Goal: Information Seeking & Learning: Check status

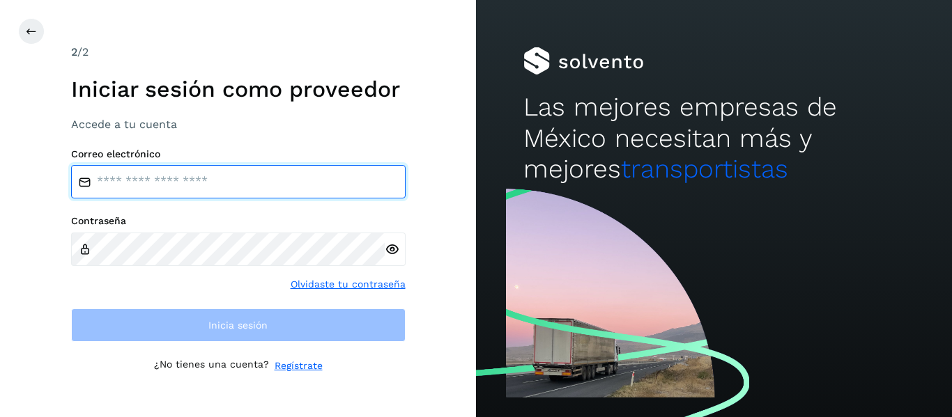
type input "**********"
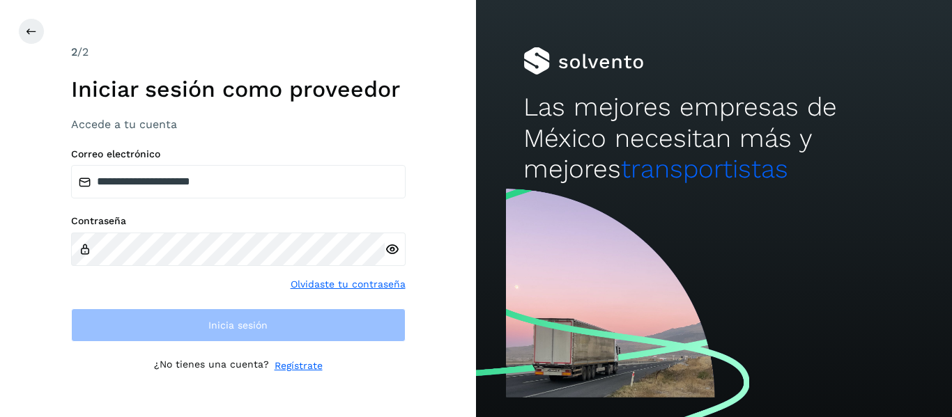
click at [275, 134] on div "**********" at bounding box center [238, 209] width 334 height 330
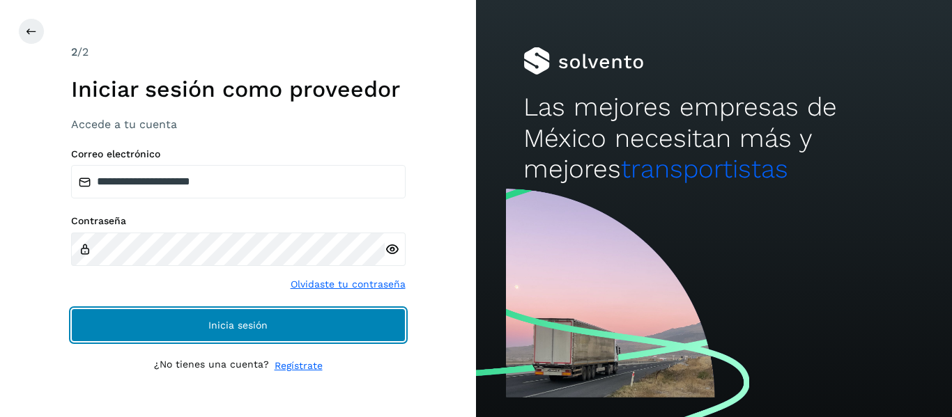
click at [224, 312] on button "Inicia sesión" at bounding box center [238, 325] width 334 height 33
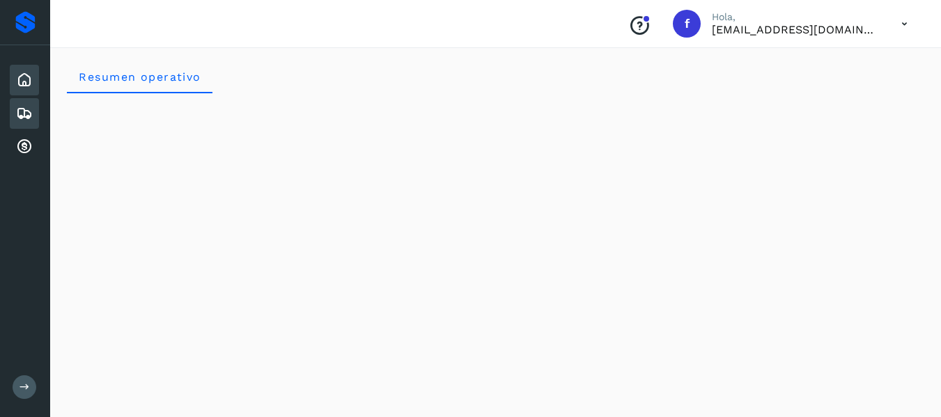
click at [31, 115] on icon at bounding box center [24, 113] width 17 height 17
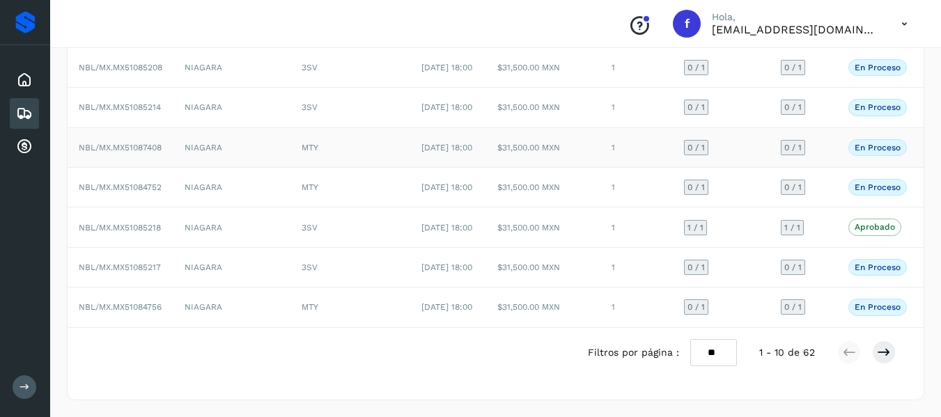
scroll to position [343, 0]
click at [883, 346] on button at bounding box center [884, 353] width 24 height 24
click at [849, 355] on icon at bounding box center [849, 353] width 14 height 14
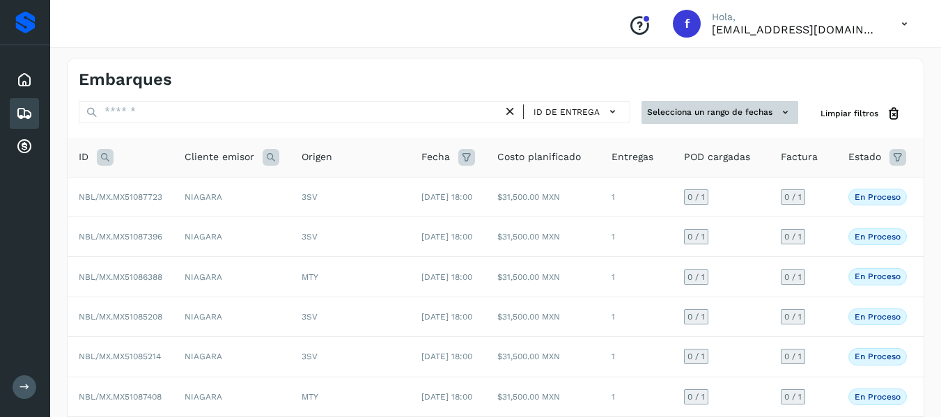
scroll to position [0, 0]
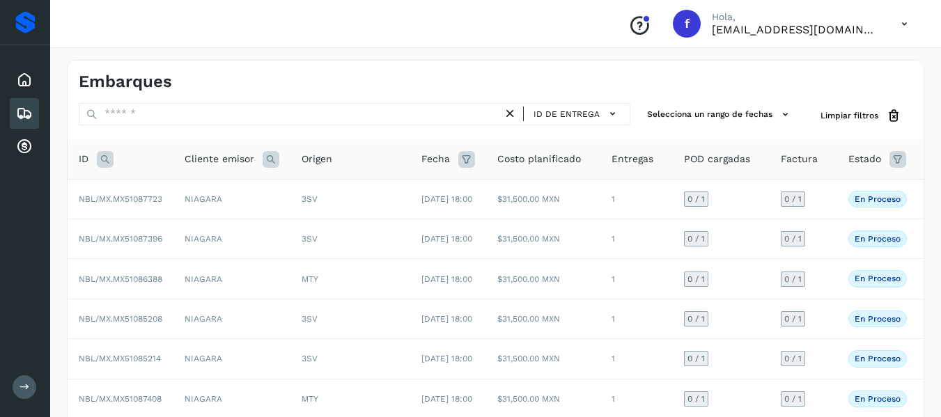
click at [904, 153] on icon at bounding box center [898, 159] width 17 height 17
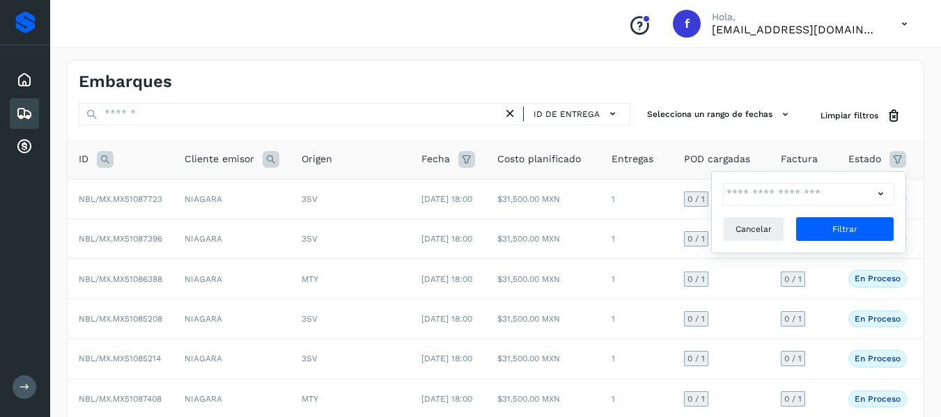
click at [879, 190] on icon at bounding box center [881, 194] width 15 height 15
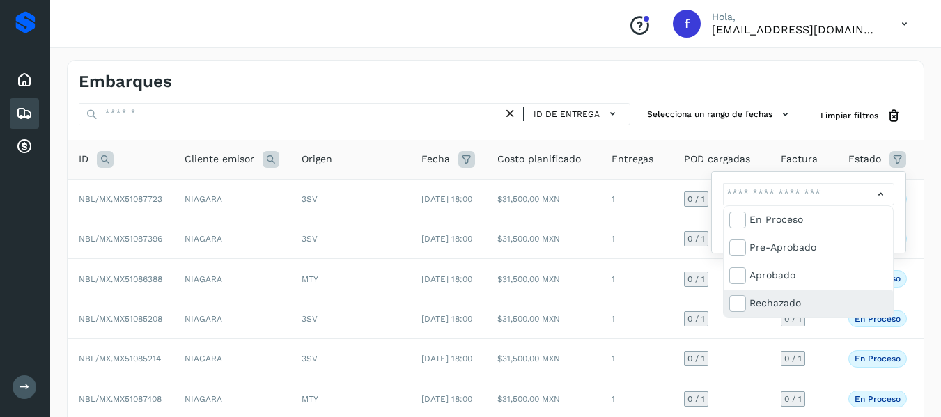
click at [788, 300] on div "Rechazado" at bounding box center [819, 302] width 138 height 15
type input "**********"
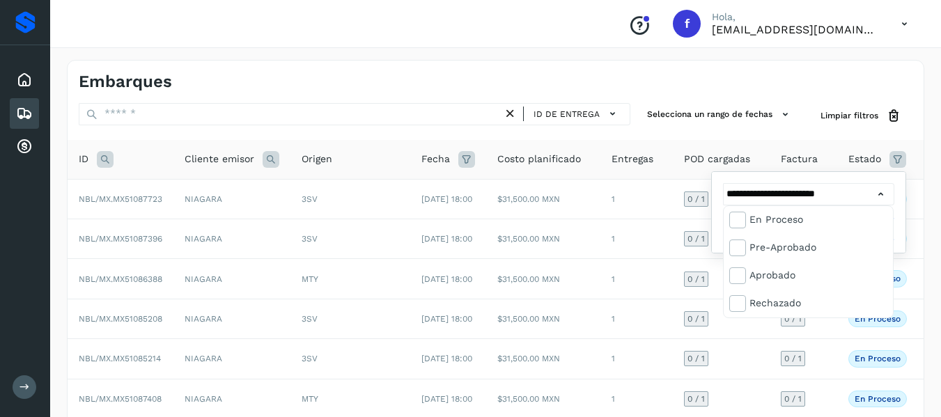
click at [828, 139] on div at bounding box center [470, 208] width 941 height 417
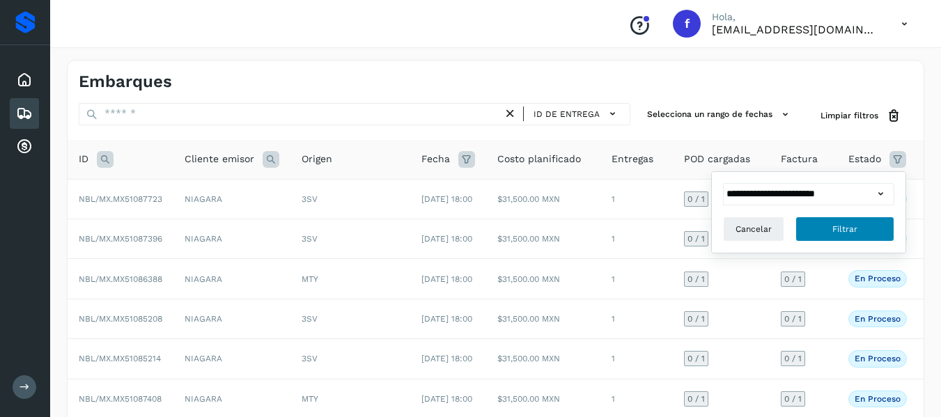
click at [846, 233] on span "Filtrar" at bounding box center [845, 229] width 25 height 13
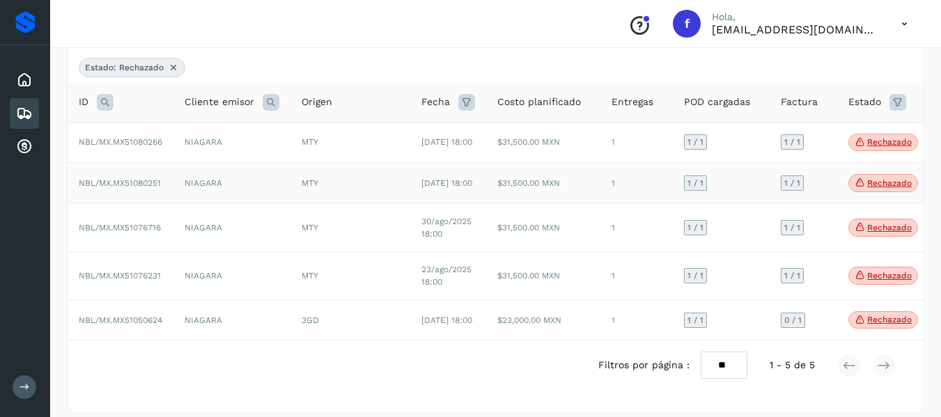
scroll to position [156, 0]
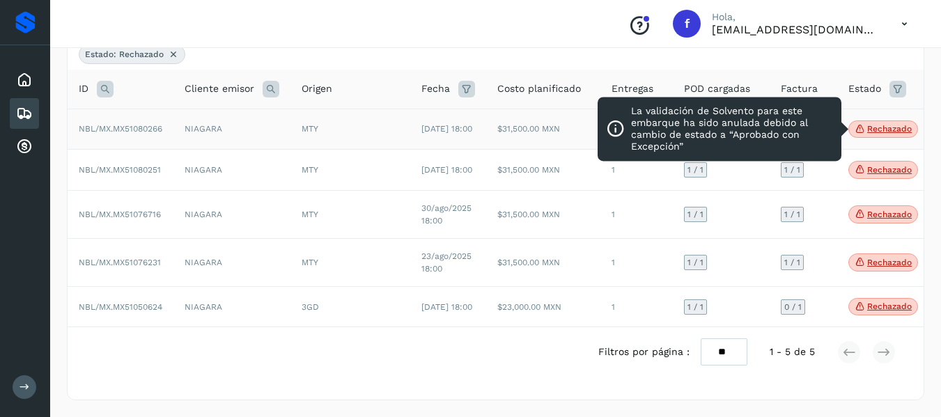
click at [867, 124] on p "Rechazado" at bounding box center [889, 129] width 45 height 10
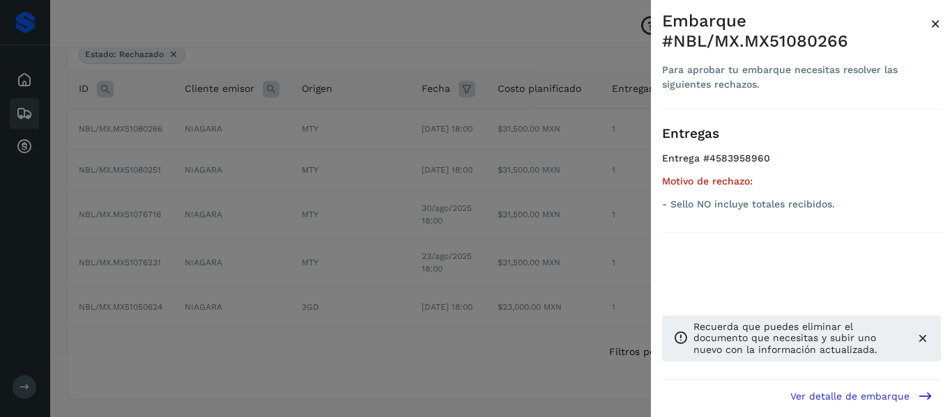
click at [929, 28] on div "Embarque #NBL/MX.MX51080266" at bounding box center [796, 31] width 268 height 40
click at [943, 26] on div "Embarque #NBL/MX.MX51080266 Para aprobar tu embarque necesitas resolver las sig…" at bounding box center [801, 220] width 301 height 440
click at [934, 25] on span "×" at bounding box center [935, 24] width 10 height 20
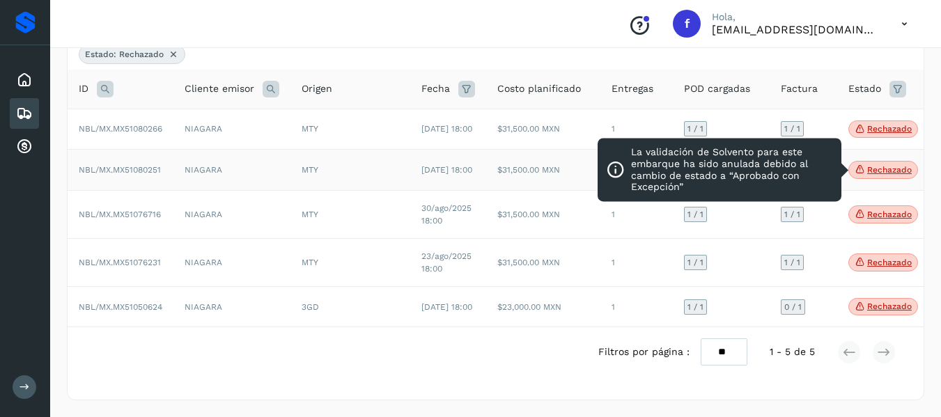
click at [895, 165] on p "Rechazado" at bounding box center [889, 170] width 45 height 10
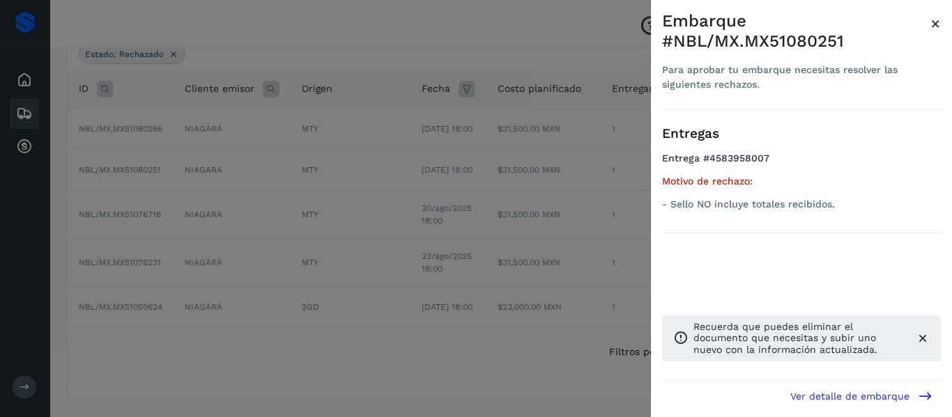
click at [934, 24] on span "×" at bounding box center [935, 24] width 10 height 20
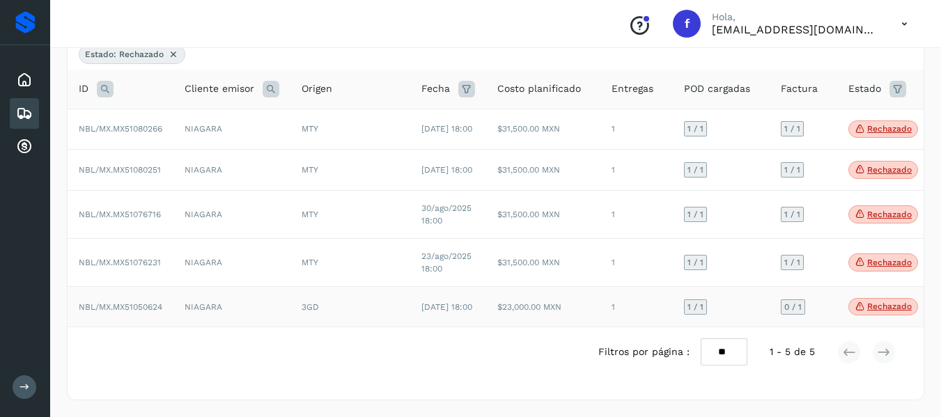
scroll to position [86, 0]
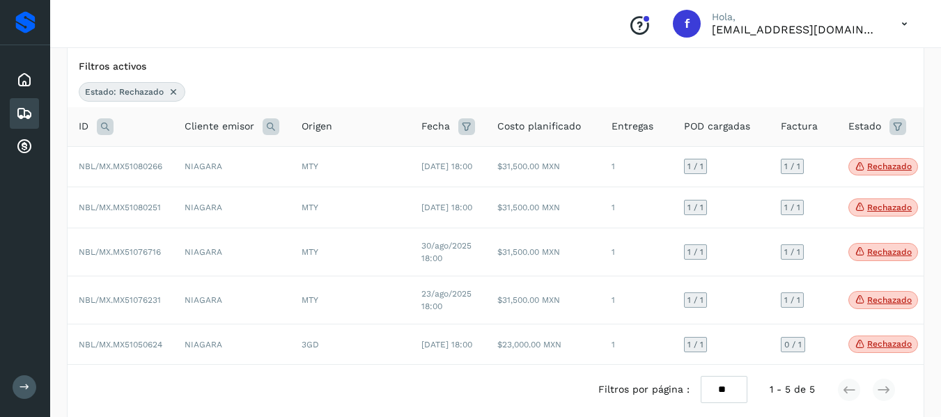
click at [895, 126] on icon at bounding box center [898, 126] width 17 height 17
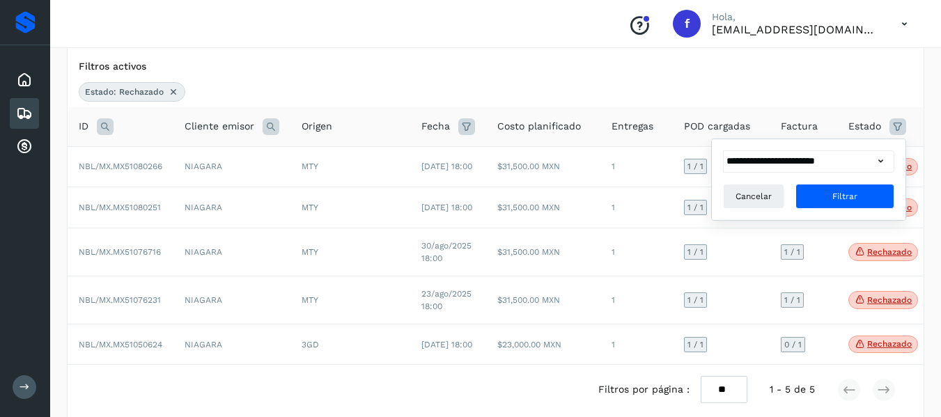
click at [802, 176] on div "**********" at bounding box center [808, 179] width 171 height 59
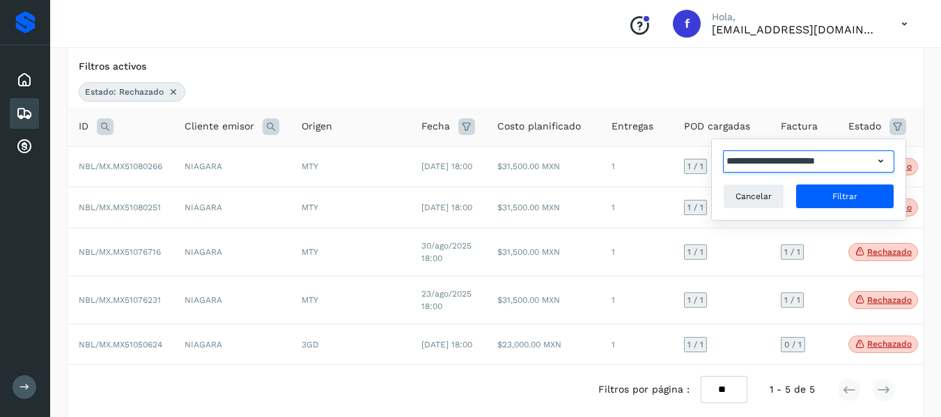
click at [805, 165] on input "**********" at bounding box center [798, 161] width 150 height 22
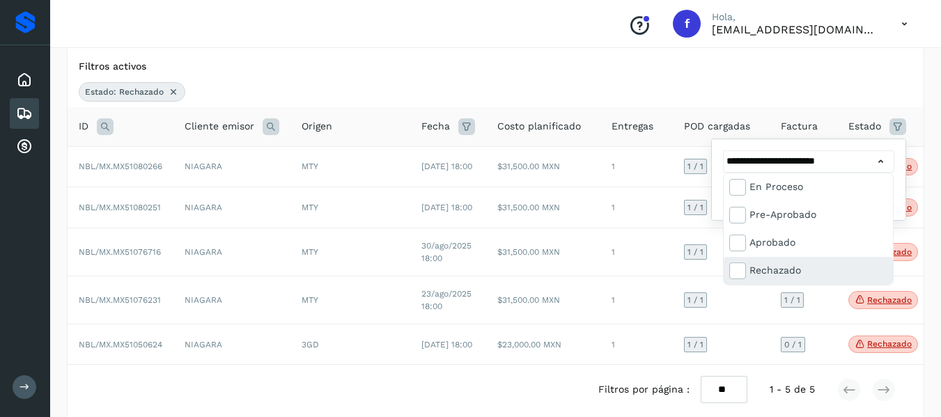
click at [764, 268] on div "Rechazado" at bounding box center [819, 270] width 138 height 15
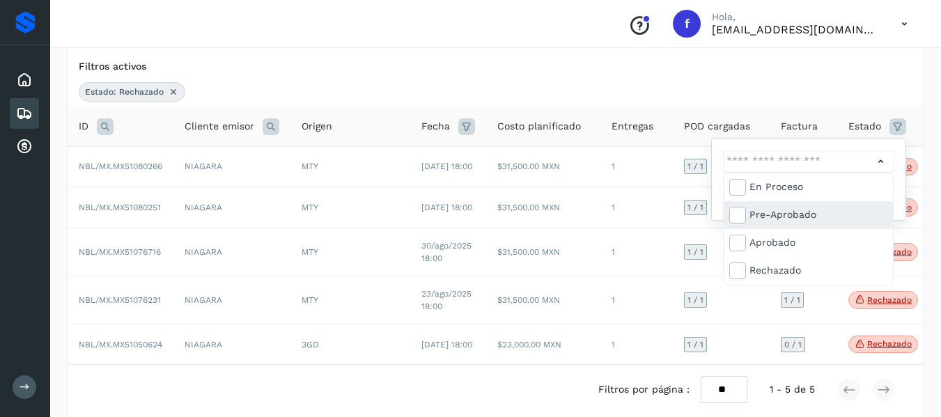
click at [766, 213] on div "Pre-Aprobado" at bounding box center [819, 214] width 138 height 15
type input "**********"
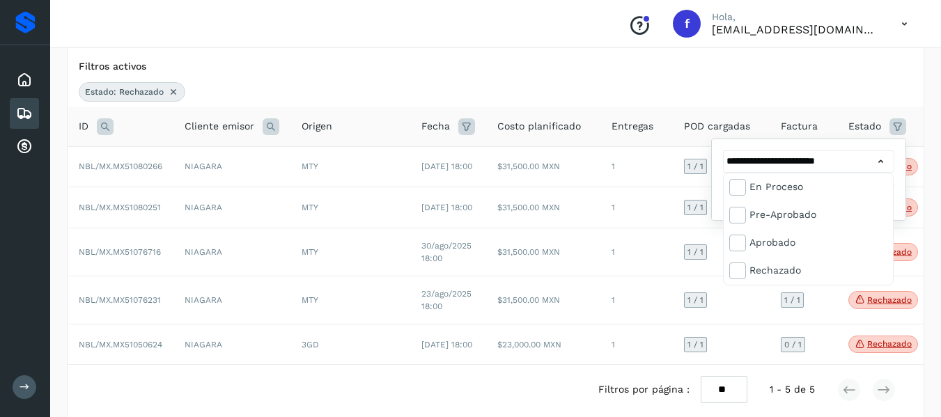
click at [879, 95] on div at bounding box center [470, 208] width 941 height 417
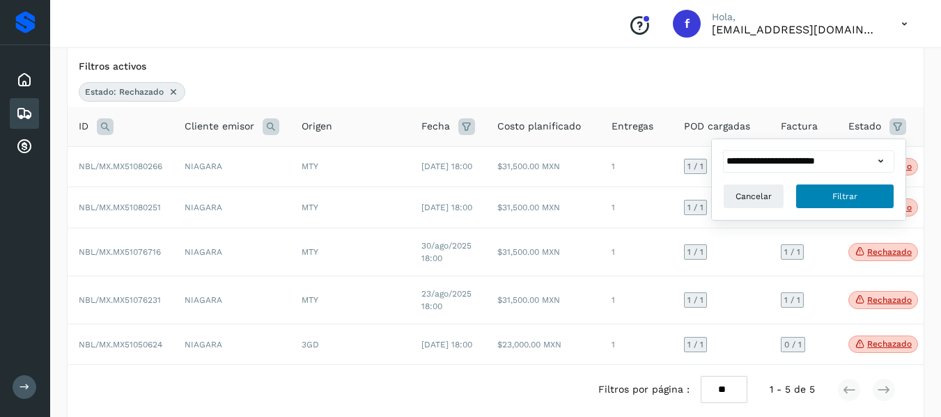
click at [870, 195] on button "Filtrar" at bounding box center [845, 196] width 99 height 25
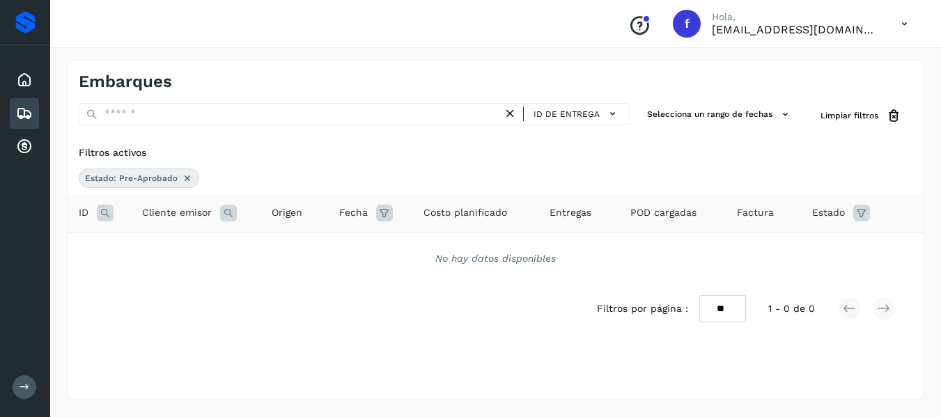
scroll to position [0, 0]
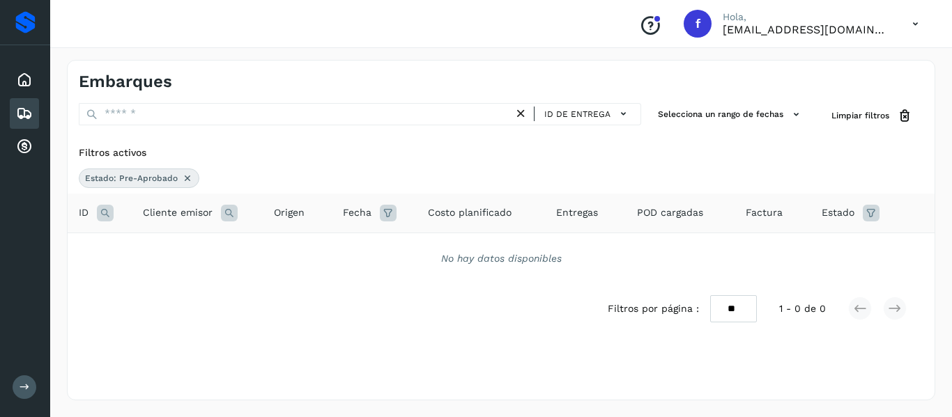
click at [861, 216] on div "Estado" at bounding box center [855, 213] width 68 height 17
click at [865, 211] on icon at bounding box center [871, 213] width 17 height 17
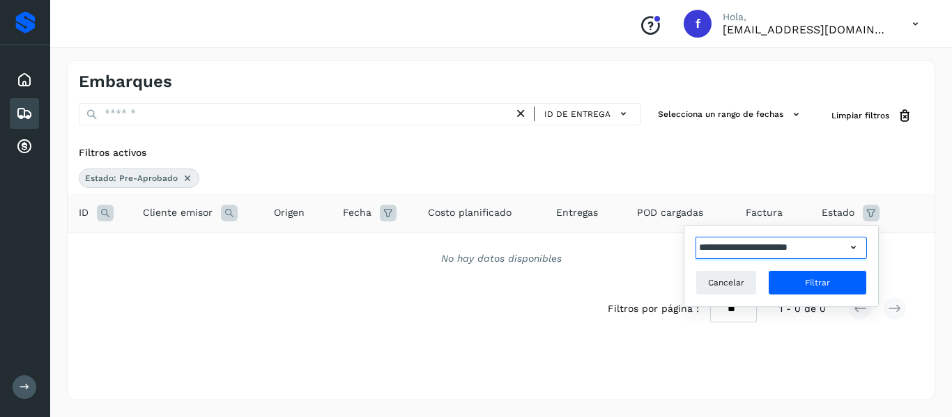
click at [815, 256] on input "**********" at bounding box center [770, 248] width 150 height 22
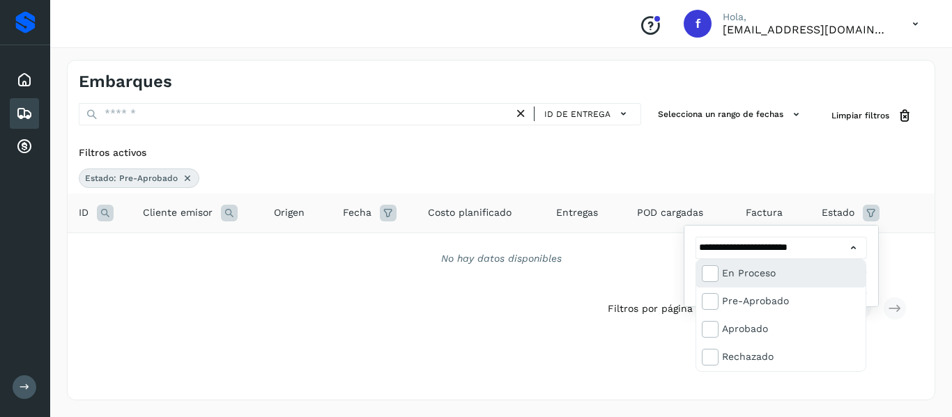
click at [775, 278] on div "En proceso" at bounding box center [791, 272] width 138 height 15
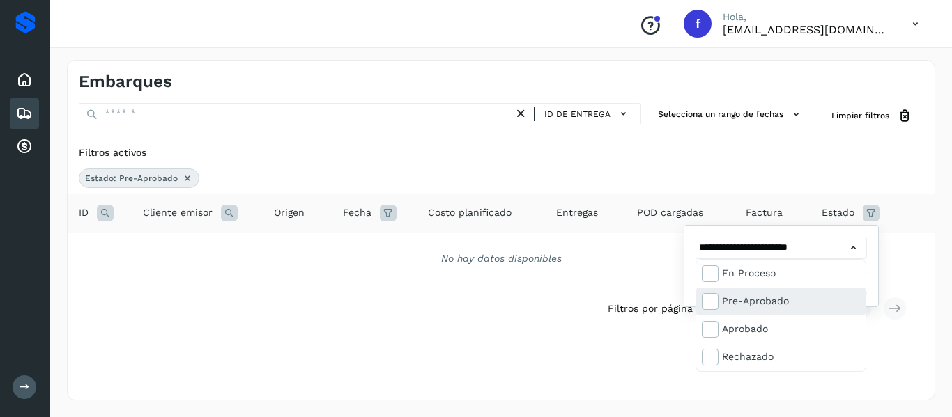
click at [761, 302] on div "Pre-Aprobado" at bounding box center [791, 300] width 138 height 15
type input "**********"
click at [774, 166] on div at bounding box center [476, 208] width 952 height 417
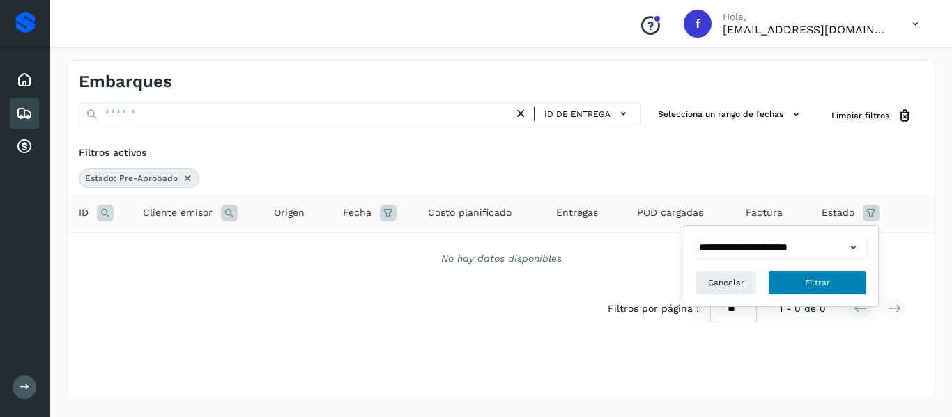
click at [843, 284] on button "Filtrar" at bounding box center [817, 282] width 99 height 25
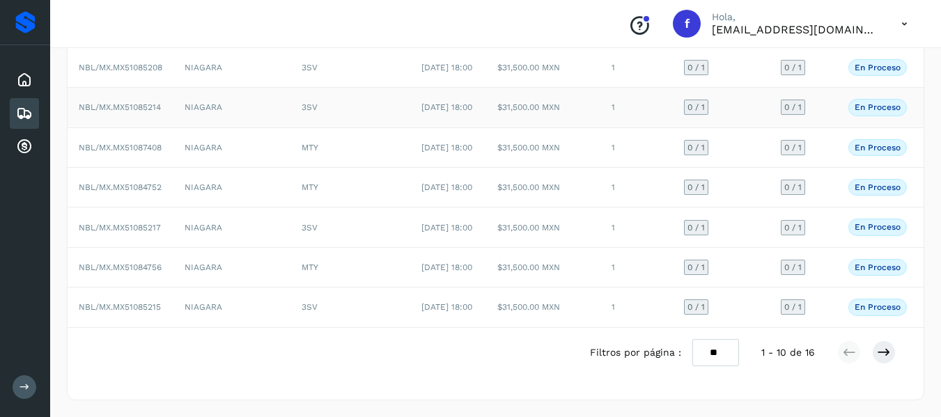
scroll to position [396, 0]
click at [894, 347] on button at bounding box center [884, 353] width 24 height 24
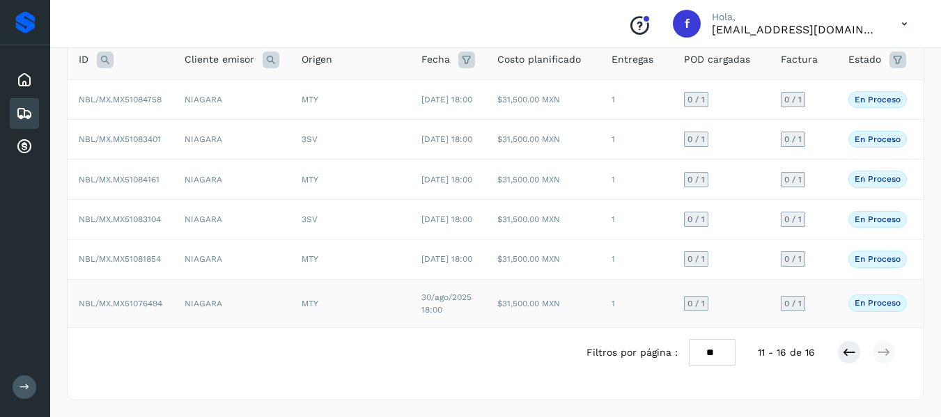
scroll to position [134, 0]
click at [839, 357] on button at bounding box center [849, 353] width 24 height 24
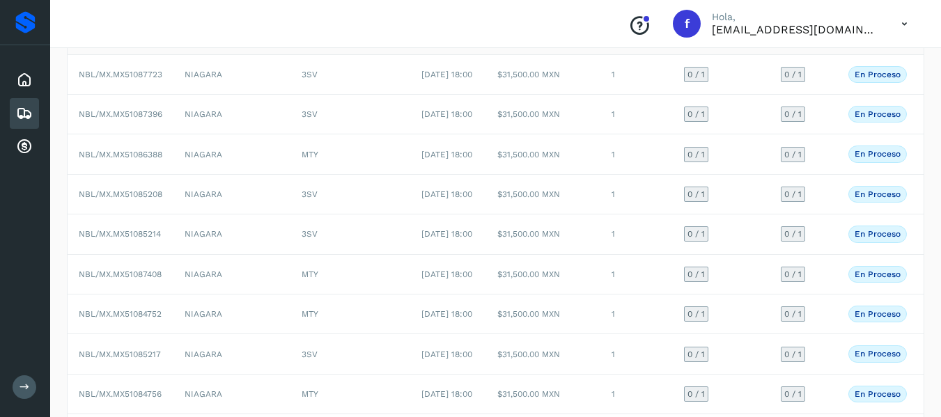
scroll to position [204, 0]
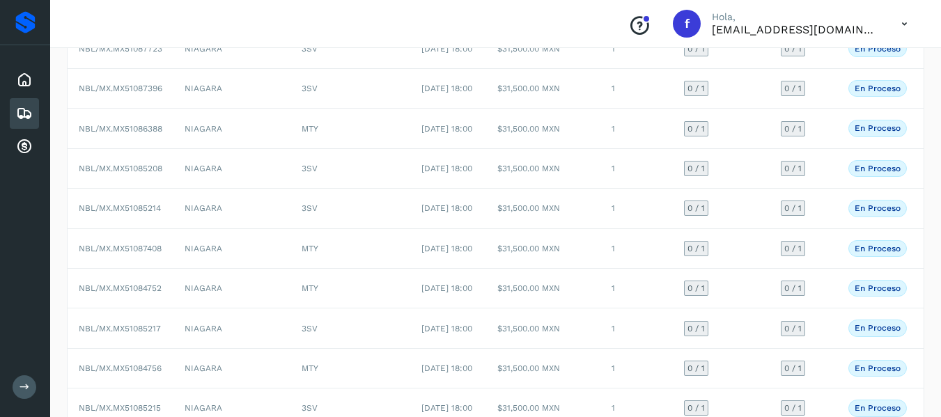
click at [895, 27] on icon at bounding box center [904, 24] width 29 height 29
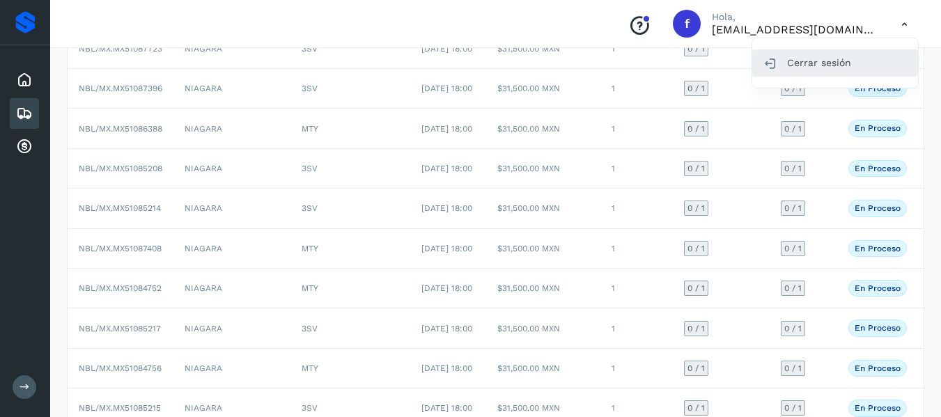
click at [821, 62] on div "Cerrar sesión" at bounding box center [835, 62] width 166 height 26
